Goal: Information Seeking & Learning: Find specific fact

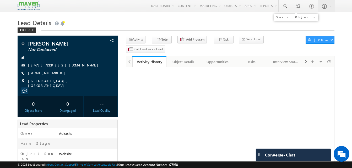
click at [287, 10] on link at bounding box center [285, 6] width 13 height 12
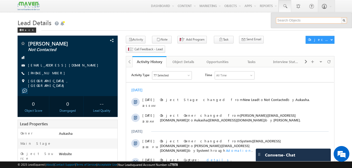
click at [292, 22] on input "text" at bounding box center [311, 20] width 71 height 6
paste input "8530506680"
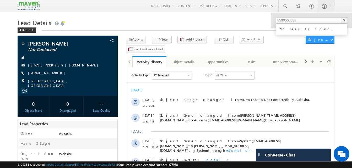
click at [186, 24] on h1 "Lead Details" at bounding box center [176, 22] width 317 height 10
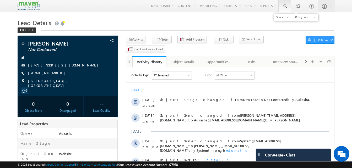
click at [282, 6] on span at bounding box center [284, 6] width 5 height 5
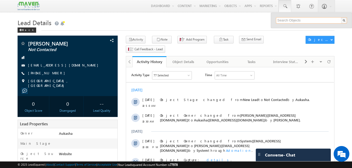
click at [288, 19] on input "text" at bounding box center [311, 20] width 71 height 6
paste input "7091678894"
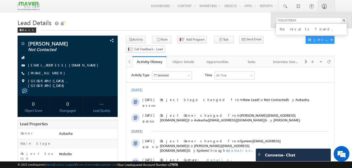
click at [230, 21] on h1 "Lead Details" at bounding box center [176, 22] width 317 height 10
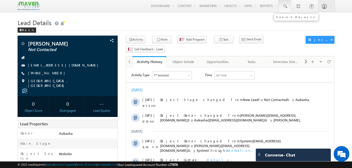
click at [286, 9] on link at bounding box center [285, 6] width 13 height 12
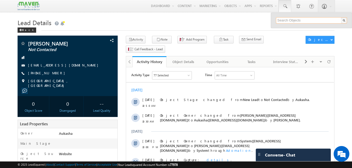
click at [285, 22] on input "text" at bounding box center [311, 20] width 71 height 6
paste input "VIGNESH"
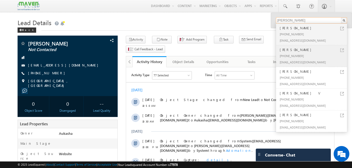
paste input "99948 75404"
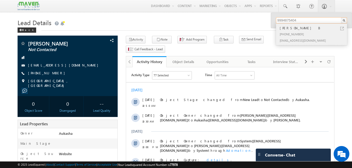
type input "9994875404"
click at [342, 29] on link at bounding box center [342, 29] width 4 height 4
click at [178, 23] on h1 "Lead Details" at bounding box center [176, 22] width 317 height 10
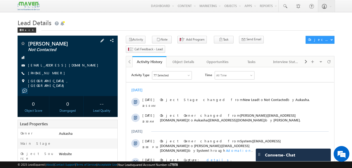
click at [54, 74] on div "[PHONE_NUMBER]" at bounding box center [67, 73] width 95 height 5
copy div "[PHONE_NUMBER]"
click at [165, 22] on h1 "Lead Details" at bounding box center [176, 22] width 317 height 10
drag, startPoint x: 50, startPoint y: 43, endPoint x: 27, endPoint y: 42, distance: 22.3
click at [27, 42] on div "Vanshika Not Contacted" at bounding box center [67, 43] width 95 height 5
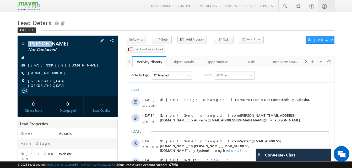
copy div "[PERSON_NAME]"
drag, startPoint x: 56, startPoint y: 74, endPoint x: 53, endPoint y: 74, distance: 2.7
click at [53, 74] on div "[PHONE_NUMBER]" at bounding box center [67, 73] width 95 height 5
copy div "[PHONE_NUMBER]"
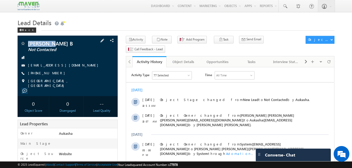
drag, startPoint x: 57, startPoint y: 45, endPoint x: 28, endPoint y: 45, distance: 28.6
click at [28, 45] on span "[PERSON_NAME] B" at bounding box center [59, 43] width 62 height 5
copy span "[PERSON_NAME] B"
drag, startPoint x: 58, startPoint y: 73, endPoint x: 53, endPoint y: 73, distance: 4.7
click at [53, 73] on div "[PHONE_NUMBER]" at bounding box center [67, 73] width 95 height 5
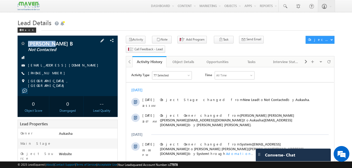
copy div "[PHONE_NUMBER]"
click at [67, 66] on div "[EMAIL_ADDRESS][DOMAIN_NAME]" at bounding box center [67, 65] width 95 height 5
copy div "[EMAIL_ADDRESS][DOMAIN_NAME]"
click at [153, 37] on button "Note" at bounding box center [162, 40] width 20 height 8
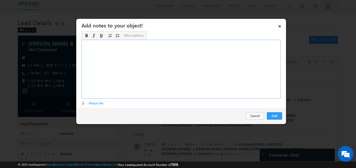
click at [178, 60] on div "Rich Text Editor, Description-inline-editor-div" at bounding box center [181, 69] width 199 height 59
click at [272, 116] on button "Add" at bounding box center [274, 116] width 15 height 7
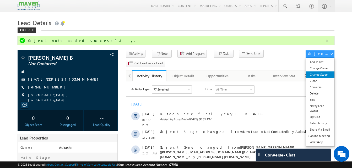
click at [321, 73] on link "Change Stage" at bounding box center [320, 75] width 29 height 6
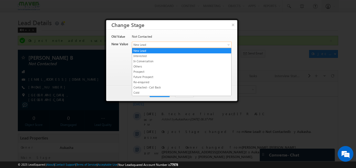
click at [166, 43] on span "New Lead" at bounding box center [173, 44] width 82 height 5
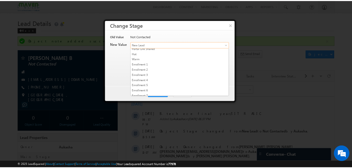
scroll to position [34, 0]
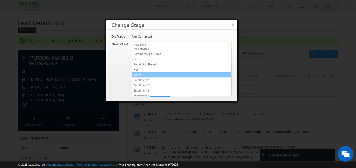
click at [148, 75] on link "Warm" at bounding box center [181, 75] width 99 height 5
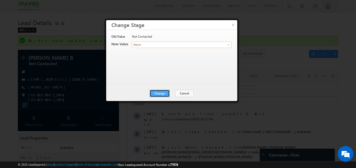
click at [158, 94] on button "Change" at bounding box center [160, 93] width 20 height 7
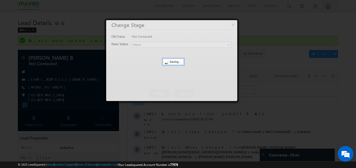
click at [158, 94] on div at bounding box center [171, 60] width 131 height 81
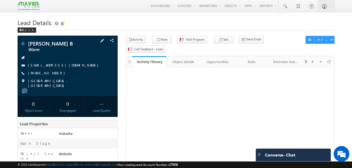
drag, startPoint x: 56, startPoint y: 88, endPoint x: 52, endPoint y: 88, distance: 3.7
click at [52, 89] on div at bounding box center [67, 91] width 95 height 5
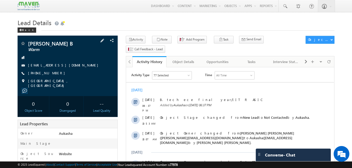
drag, startPoint x: 56, startPoint y: 73, endPoint x: 53, endPoint y: 74, distance: 3.2
click at [53, 74] on div "[PHONE_NUMBER]" at bounding box center [67, 73] width 95 height 5
copy div "[PHONE_NUMBER]"
drag, startPoint x: 72, startPoint y: 66, endPoint x: 68, endPoint y: 66, distance: 4.2
click at [68, 66] on div "[EMAIL_ADDRESS][DOMAIN_NAME]" at bounding box center [67, 65] width 95 height 5
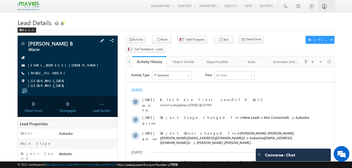
copy div "[EMAIL_ADDRESS][DOMAIN_NAME]"
drag, startPoint x: 58, startPoint y: 42, endPoint x: 27, endPoint y: 42, distance: 30.7
click at [27, 42] on div "VIGNESH B Warm" at bounding box center [67, 43] width 95 height 5
copy div "[PERSON_NAME] B"
click at [121, 20] on h1 "Lead Details" at bounding box center [176, 22] width 317 height 10
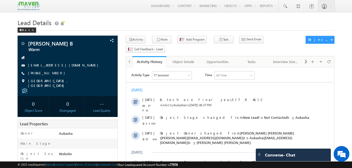
click at [127, 19] on h1 "Lead Details" at bounding box center [176, 22] width 317 height 10
click at [131, 23] on h1 "Lead Details" at bounding box center [176, 22] width 317 height 10
click at [231, 24] on h1 "Lead Details" at bounding box center [176, 22] width 317 height 10
click at [147, 25] on h1 "Lead Details" at bounding box center [176, 22] width 317 height 10
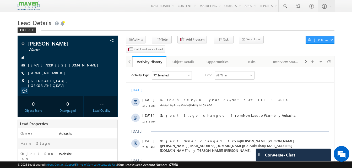
click at [123, 19] on h1 "Lead Details" at bounding box center [176, 22] width 317 height 10
click at [154, 23] on h1 "Lead Details" at bounding box center [176, 22] width 317 height 10
click at [89, 18] on h1 "Lead Details" at bounding box center [176, 22] width 317 height 10
drag, startPoint x: 58, startPoint y: 73, endPoint x: 54, endPoint y: 73, distance: 4.2
click at [54, 73] on div "[PHONE_NUMBER]" at bounding box center [67, 73] width 95 height 5
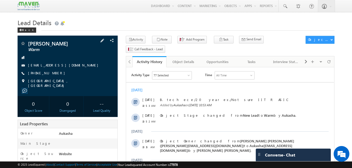
copy div "[PHONE_NUMBER]"
click at [101, 18] on h1 "Lead Details" at bounding box center [176, 22] width 317 height 10
click at [161, 24] on h1 "Lead Details" at bounding box center [176, 22] width 317 height 10
click at [167, 22] on h1 "Lead Details" at bounding box center [176, 22] width 317 height 10
click at [177, 25] on h1 "Lead Details" at bounding box center [176, 22] width 317 height 10
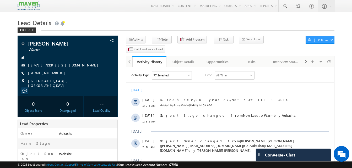
click at [194, 23] on h1 "Lead Details" at bounding box center [176, 22] width 317 height 10
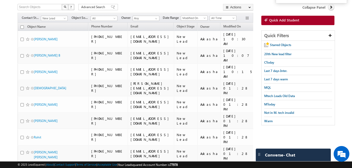
scroll to position [38, 0]
